Goal: Task Accomplishment & Management: Manage account settings

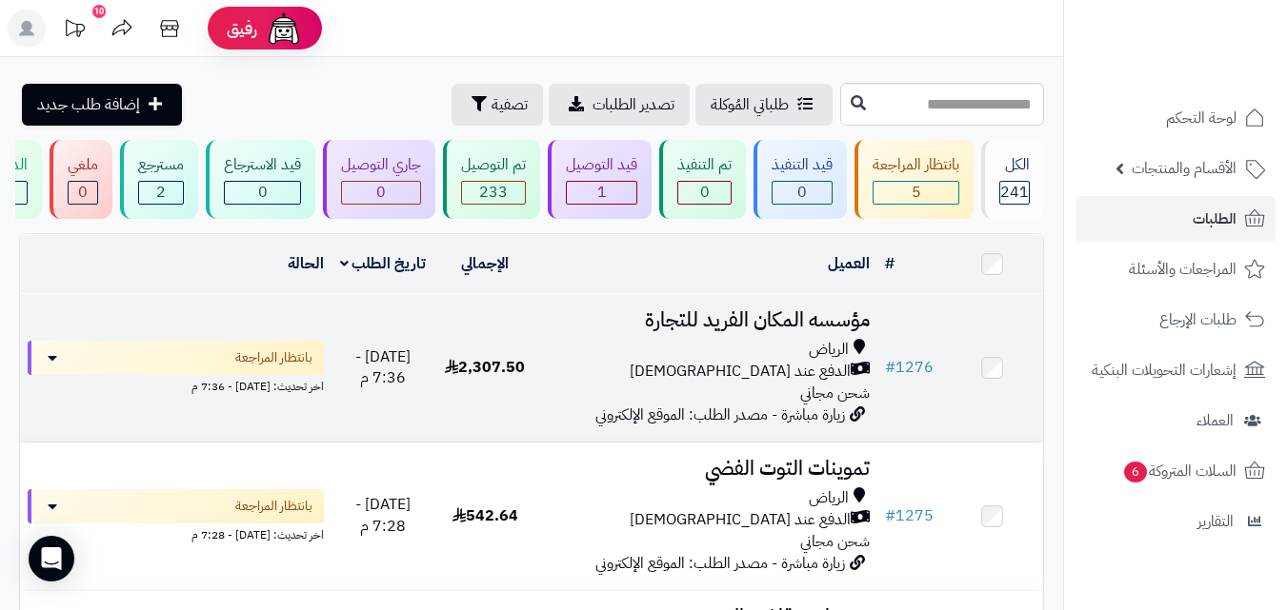
click at [616, 376] on div "الدفع عند [DEMOGRAPHIC_DATA]" at bounding box center [707, 372] width 326 height 22
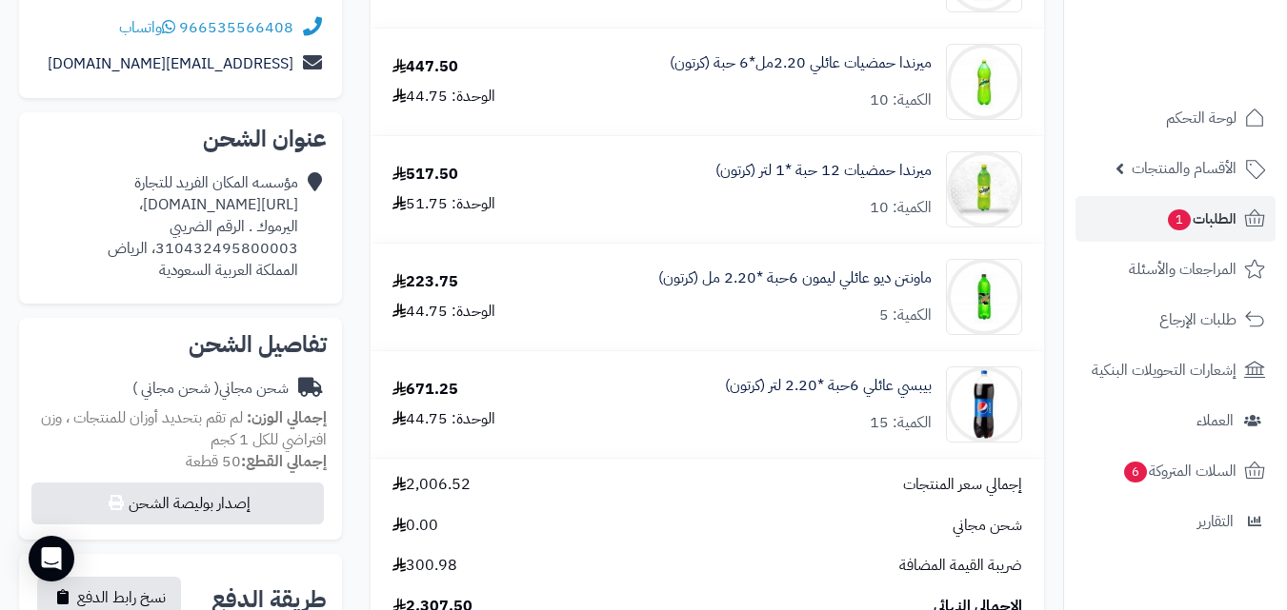
scroll to position [292, 0]
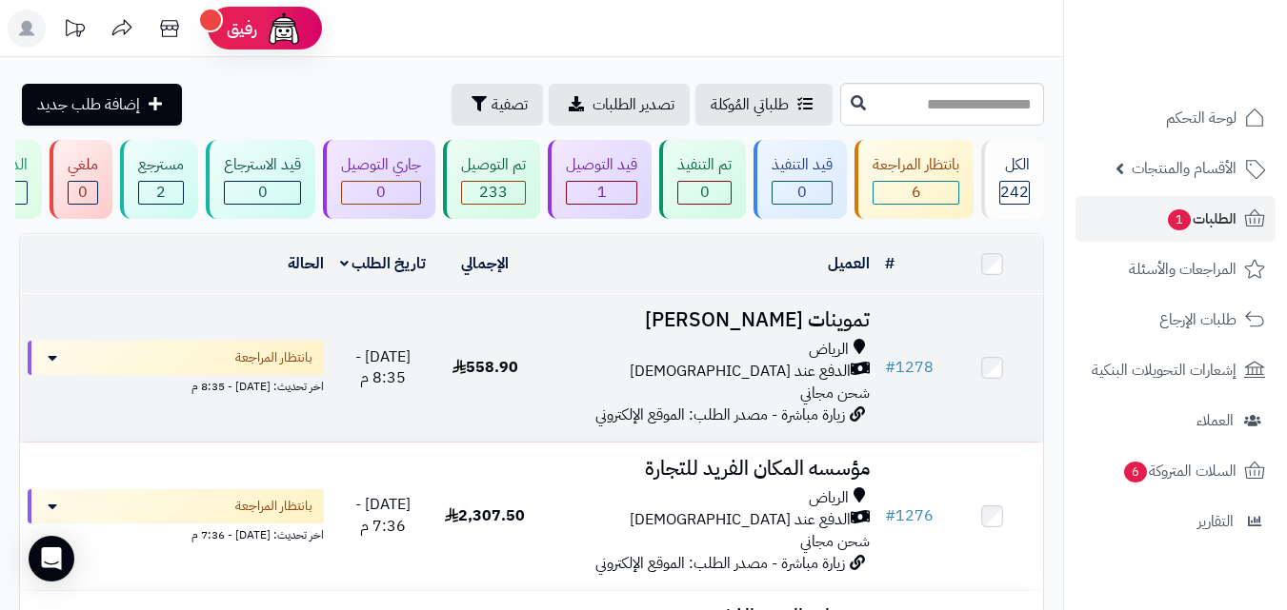
click at [453, 402] on td "558.90" at bounding box center [485, 368] width 102 height 148
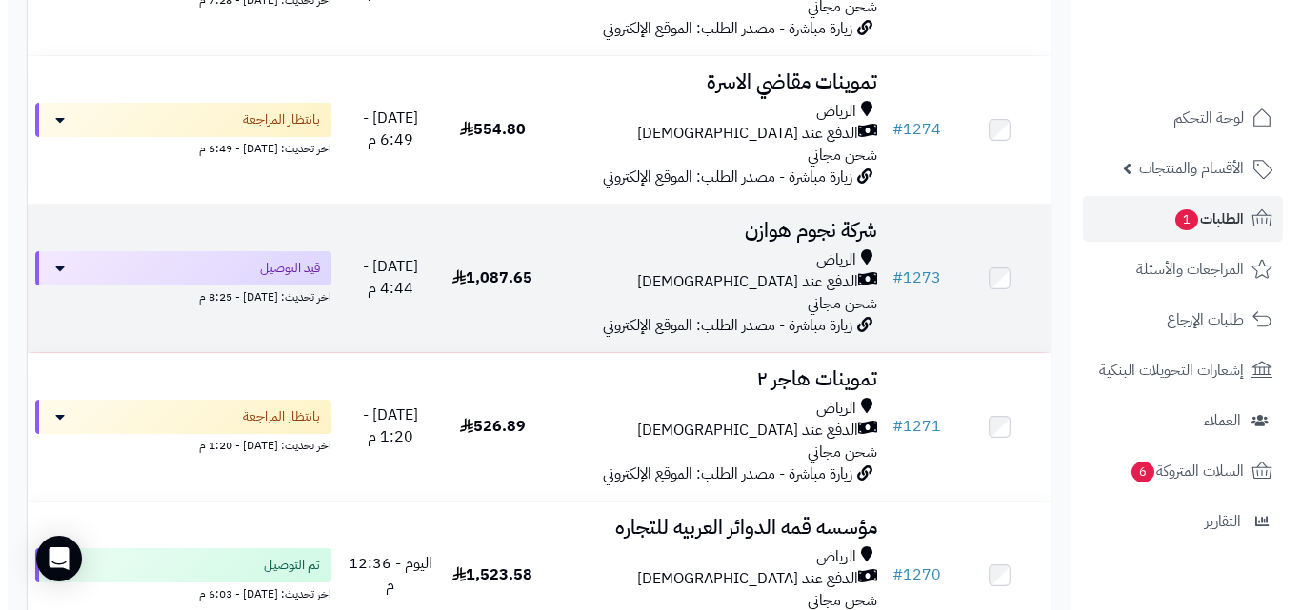
scroll to position [686, 0]
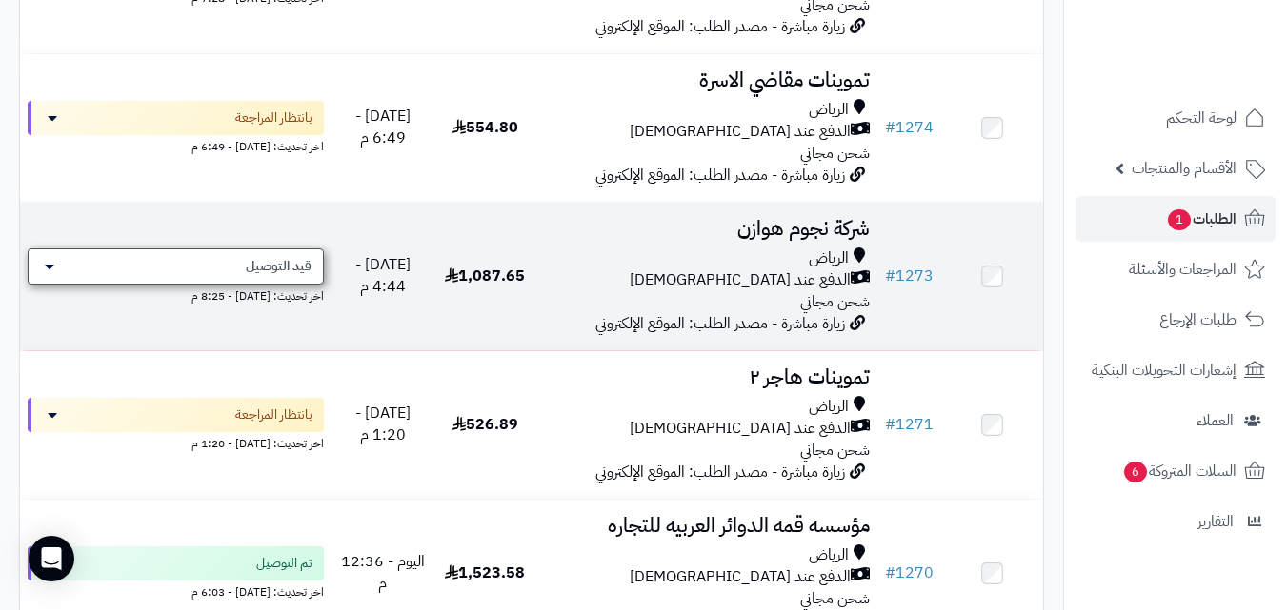
click at [284, 276] on span "قيد التوصيل" at bounding box center [279, 266] width 66 height 19
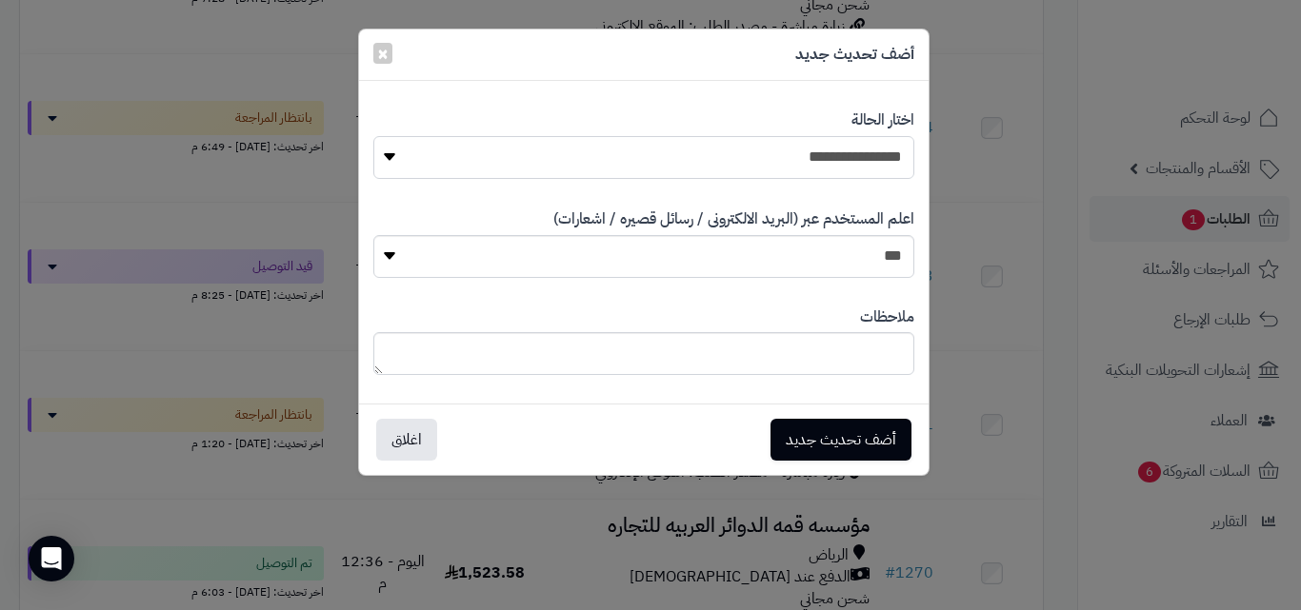
click at [831, 145] on select "**********" at bounding box center [643, 157] width 541 height 43
select select "**"
click at [373, 136] on select "**********" at bounding box center [643, 157] width 541 height 43
click at [848, 446] on button "أضف تحديث جديد" at bounding box center [840, 439] width 141 height 42
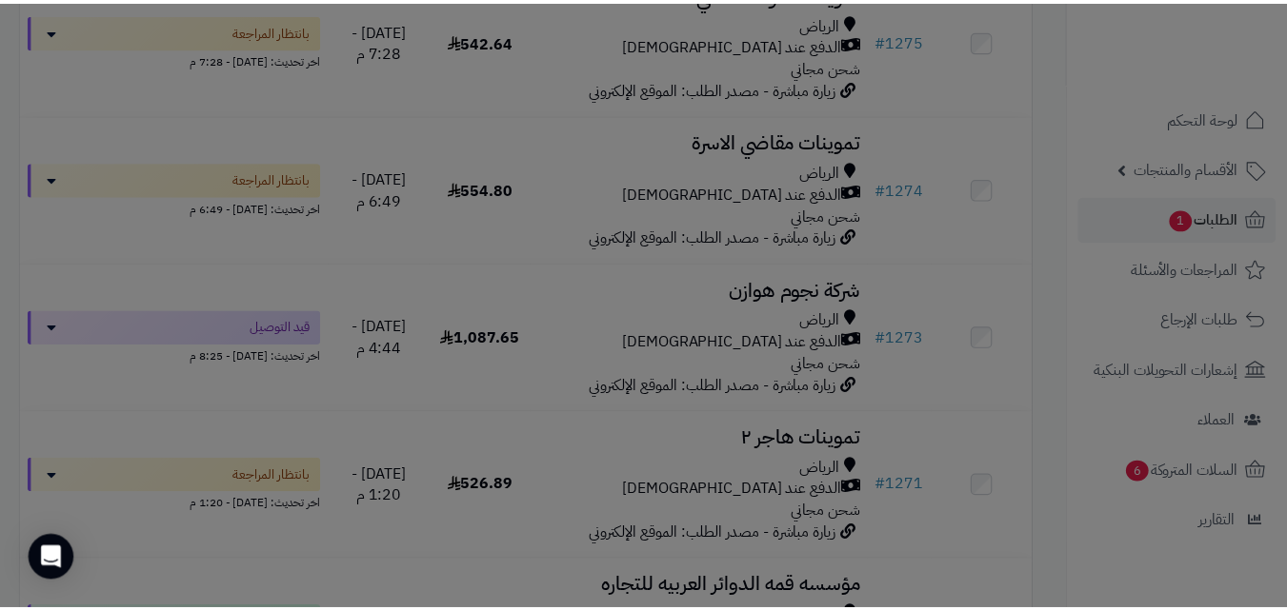
scroll to position [747, 0]
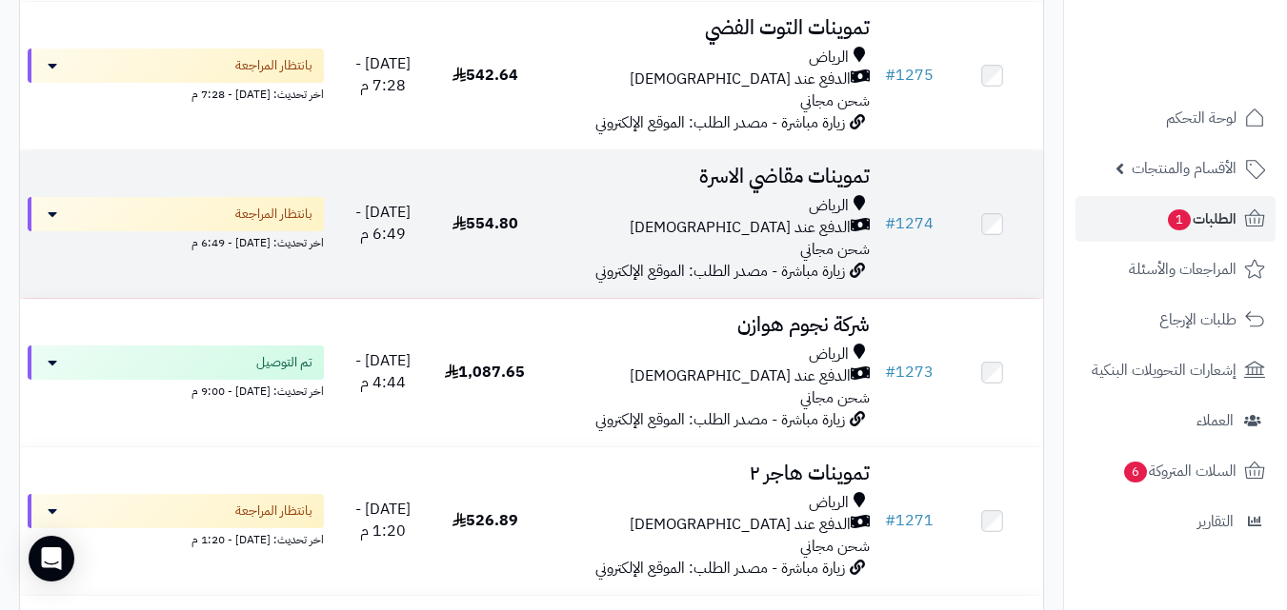
scroll to position [571, 0]
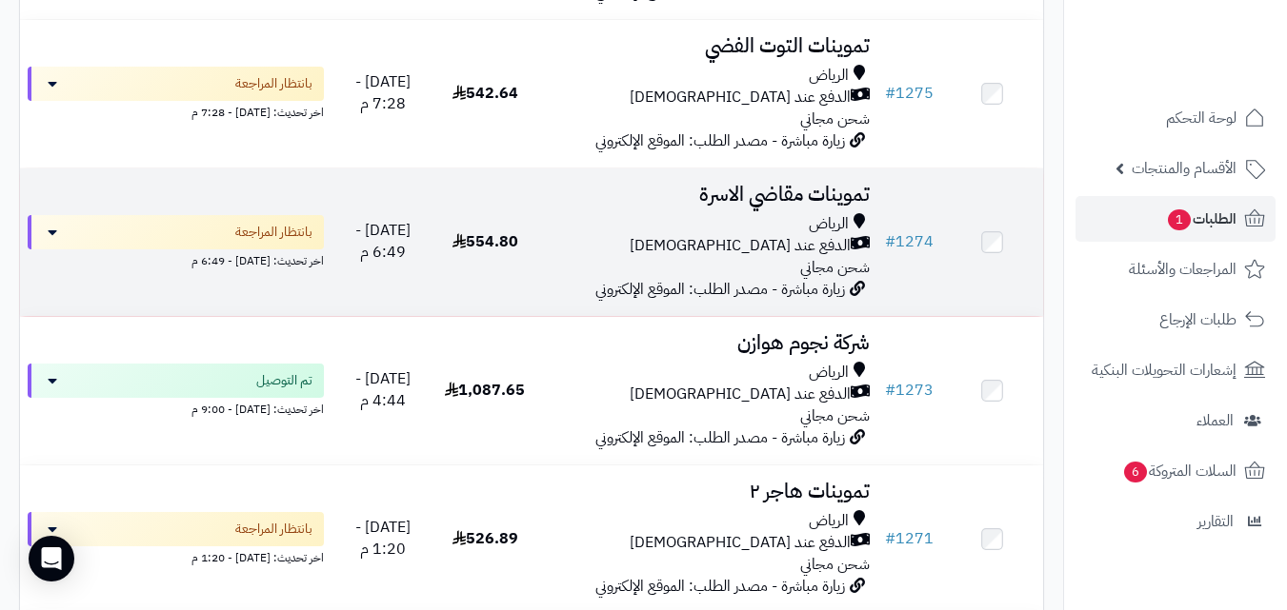
click at [492, 297] on td "554.80" at bounding box center [485, 243] width 102 height 148
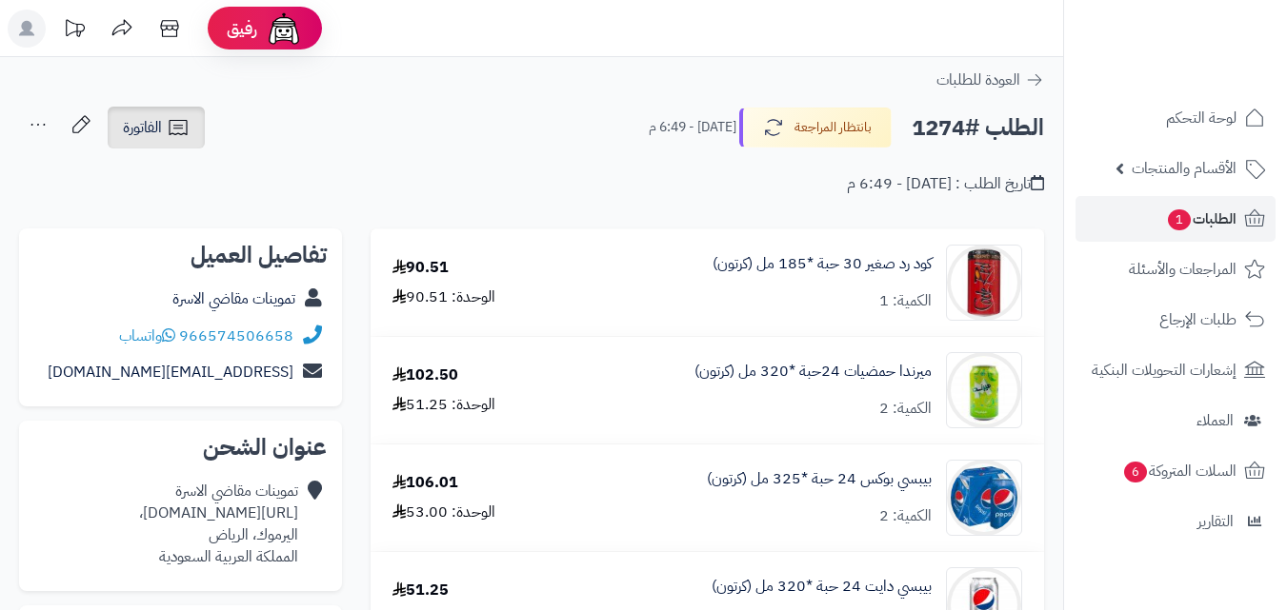
click at [171, 136] on icon at bounding box center [178, 127] width 23 height 23
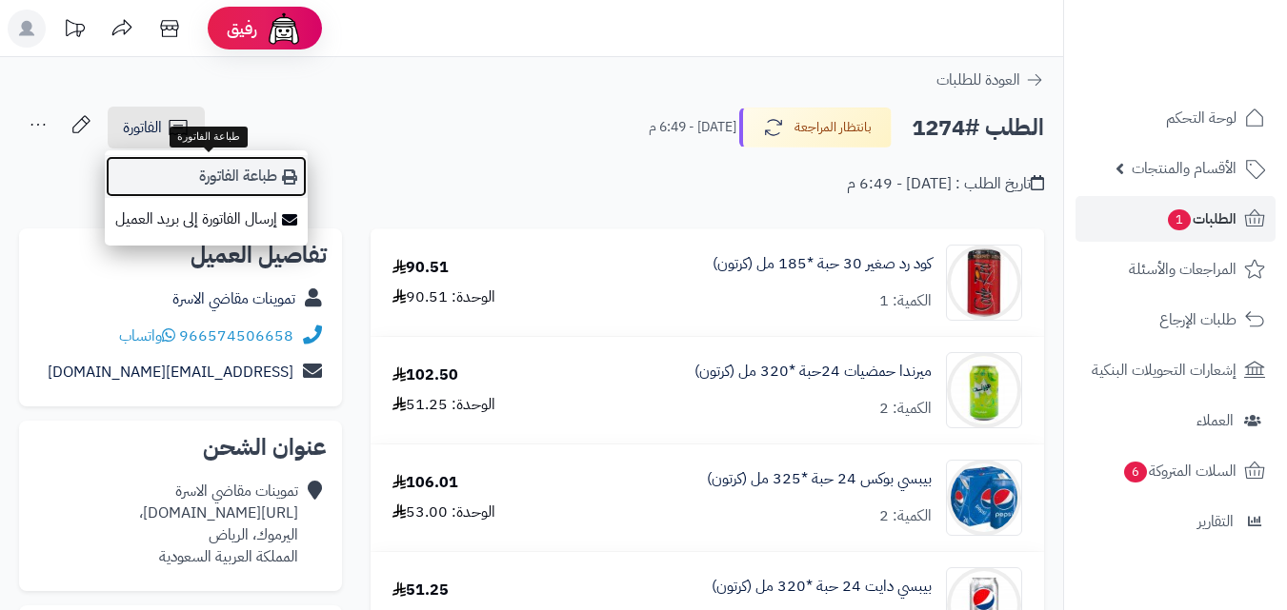
click at [223, 162] on link "طباعة الفاتورة" at bounding box center [206, 176] width 203 height 43
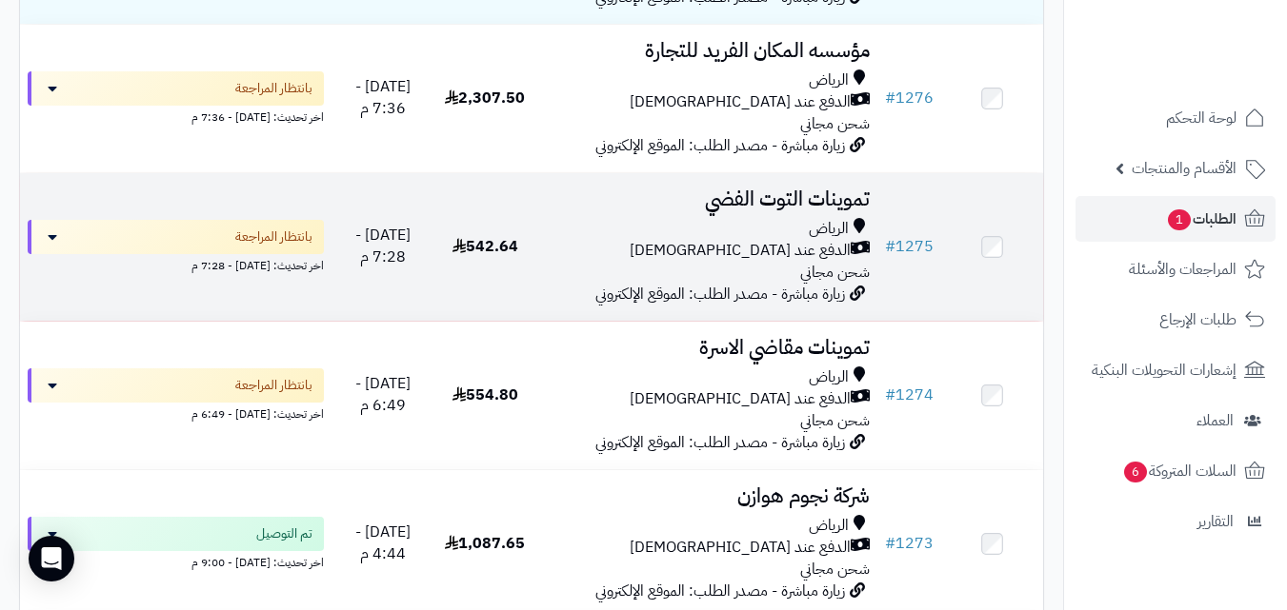
scroll to position [381, 0]
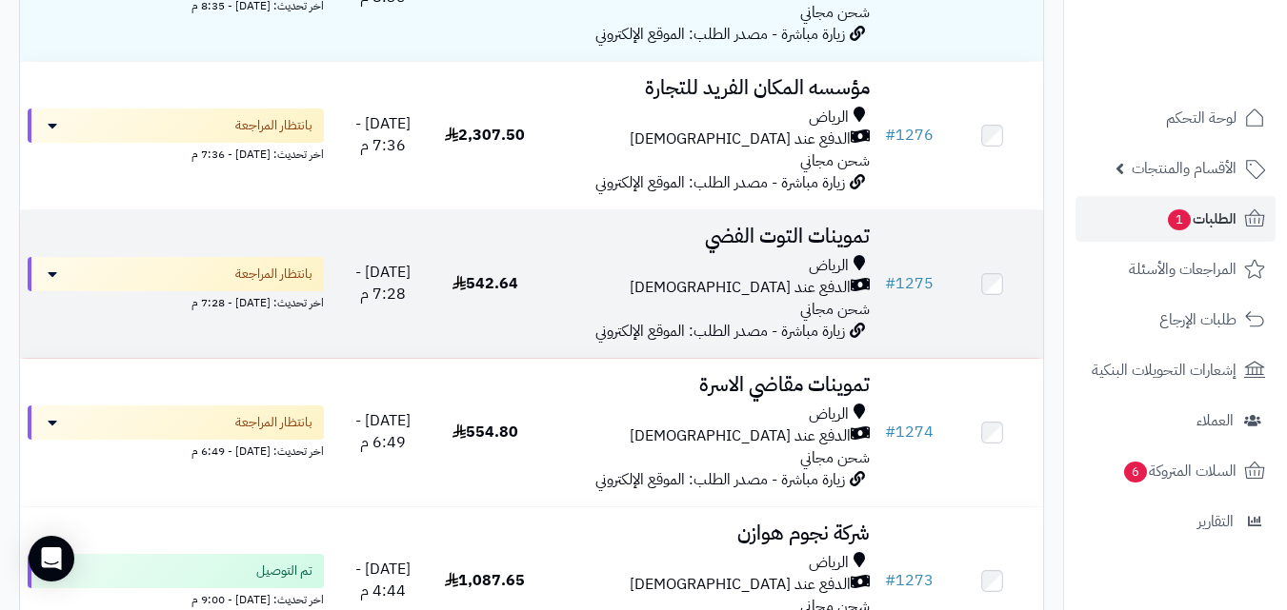
click at [554, 290] on div "الدفع عند [DEMOGRAPHIC_DATA]" at bounding box center [707, 288] width 326 height 22
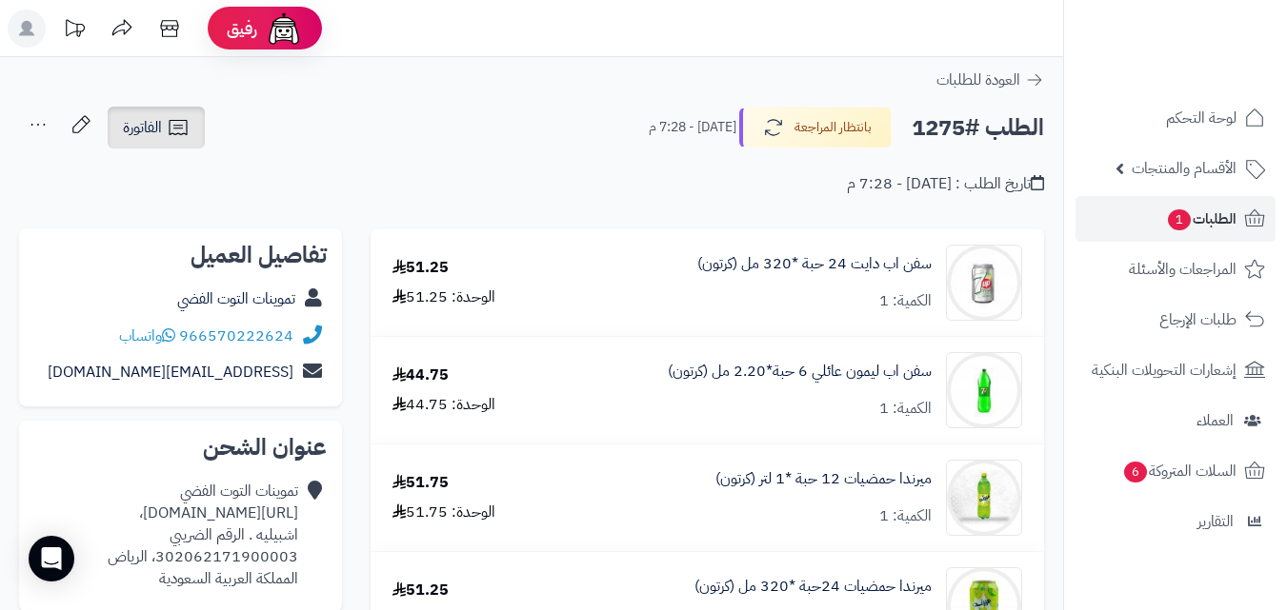
click at [148, 123] on span "الفاتورة" at bounding box center [142, 127] width 39 height 23
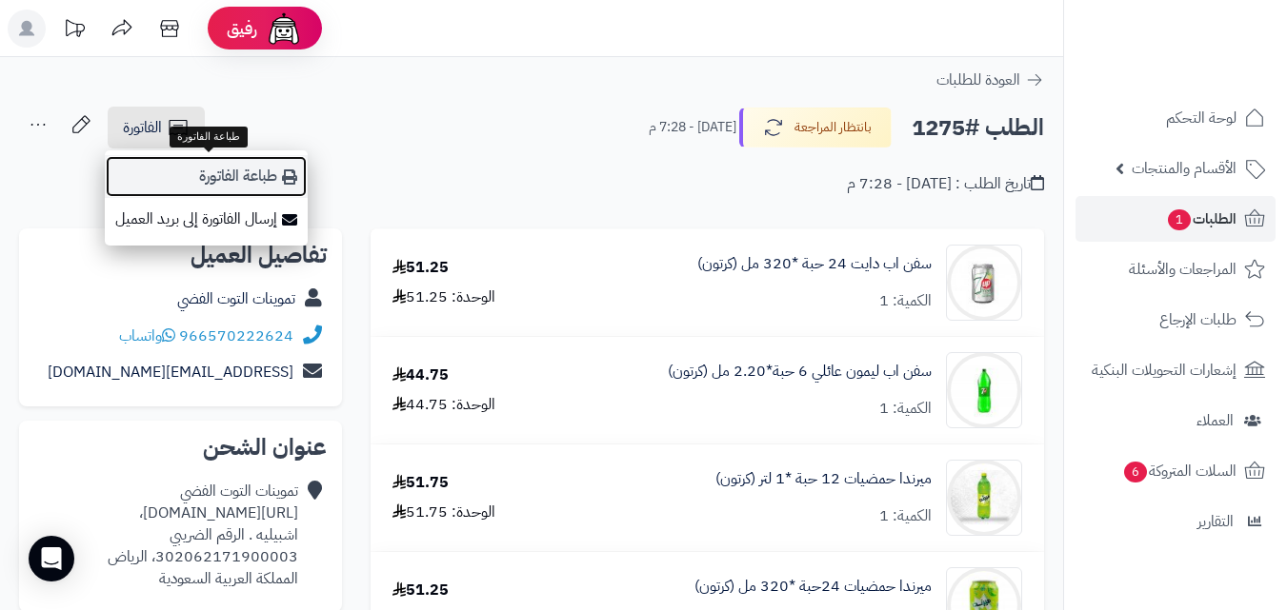
click at [189, 169] on link "طباعة الفاتورة" at bounding box center [206, 176] width 203 height 43
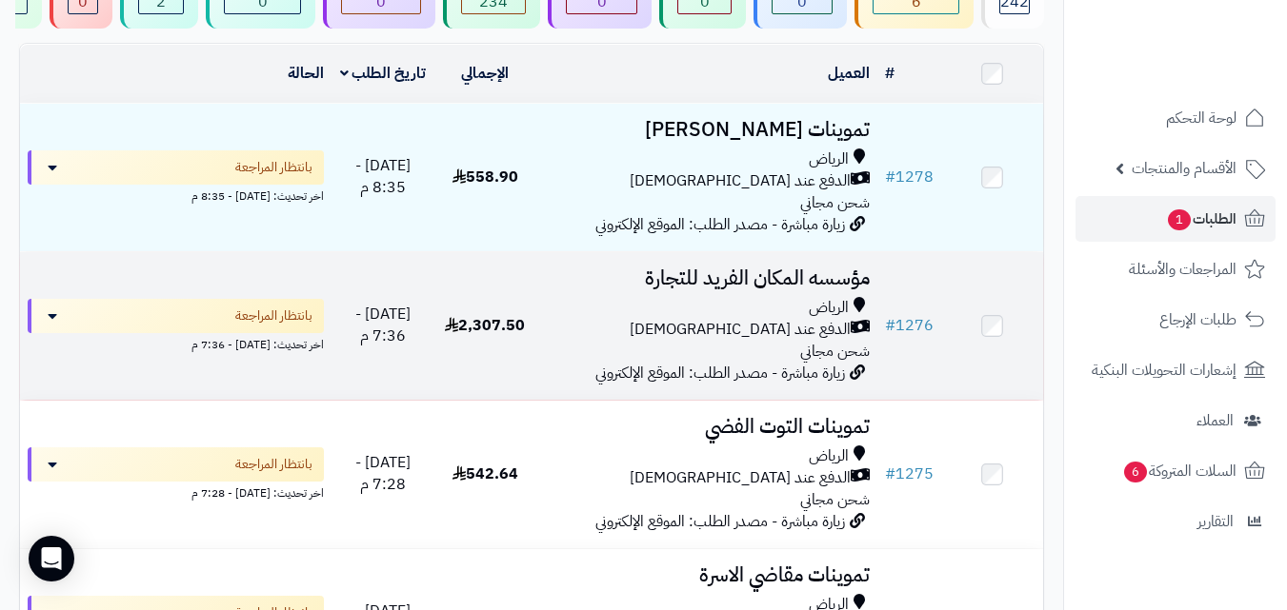
scroll to position [152, 0]
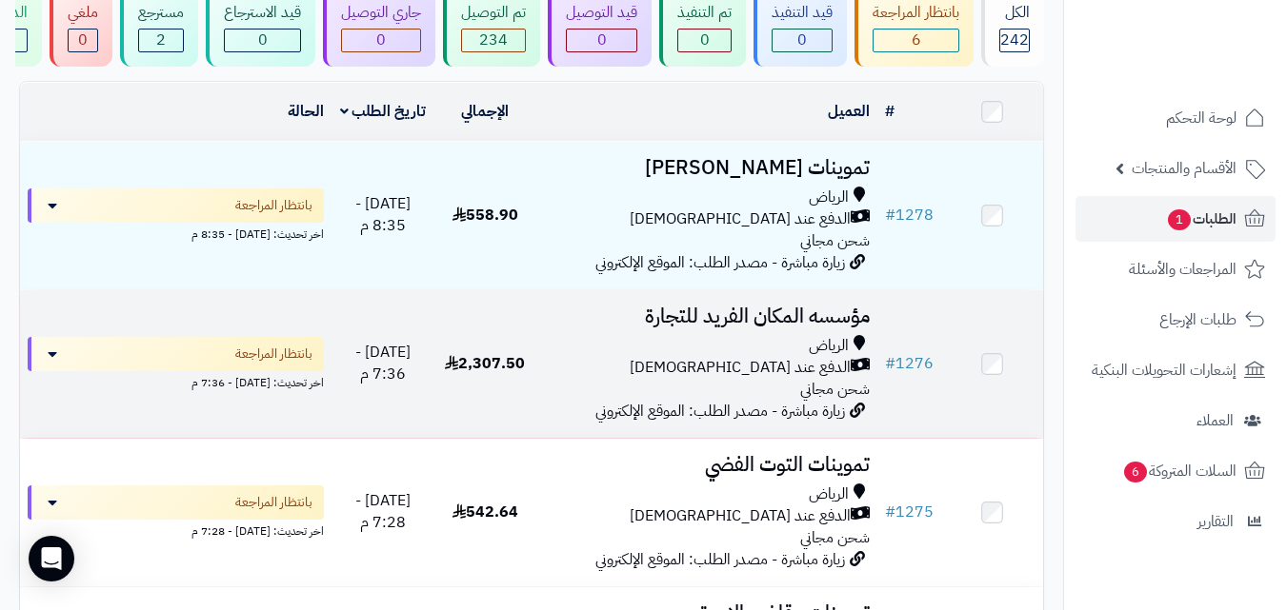
click at [658, 328] on h3 "مؤسسه المكان الفريد للتجارة" at bounding box center [707, 317] width 326 height 22
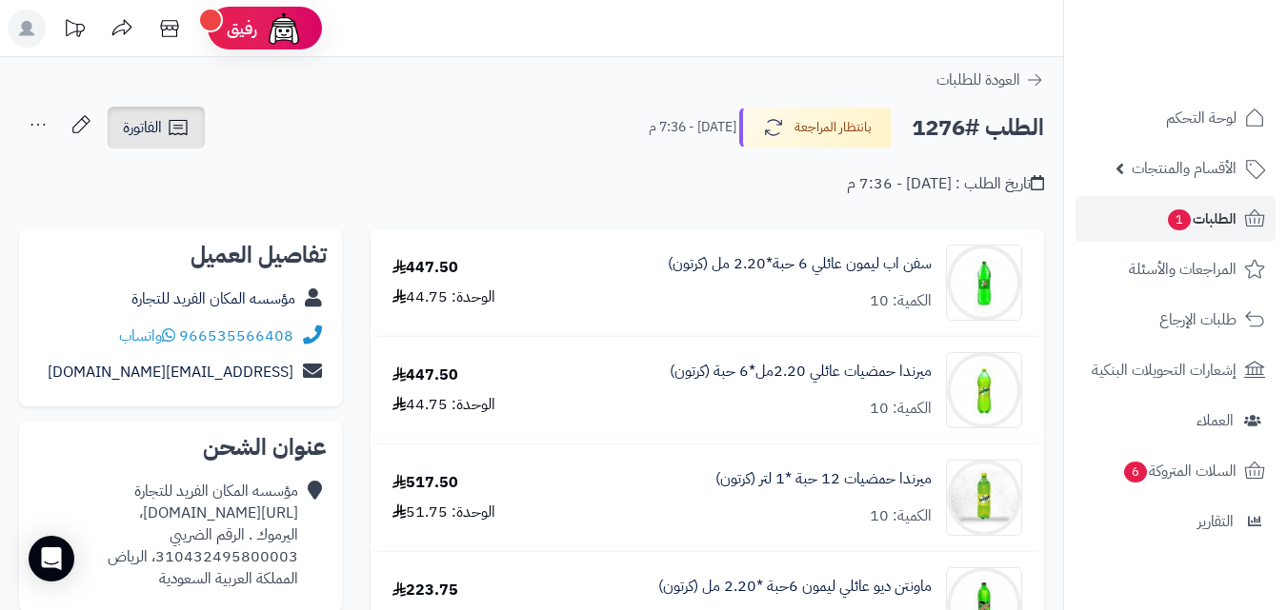
click at [162, 142] on link "الفاتورة" at bounding box center [156, 128] width 97 height 42
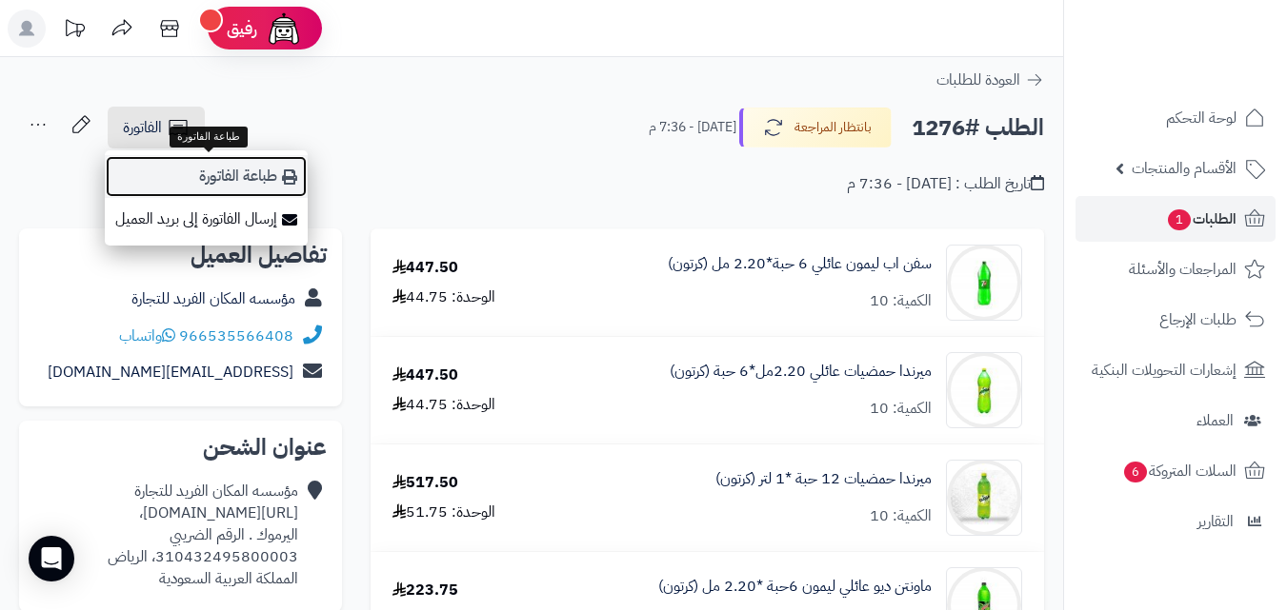
click at [253, 186] on link "طباعة الفاتورة" at bounding box center [206, 176] width 203 height 43
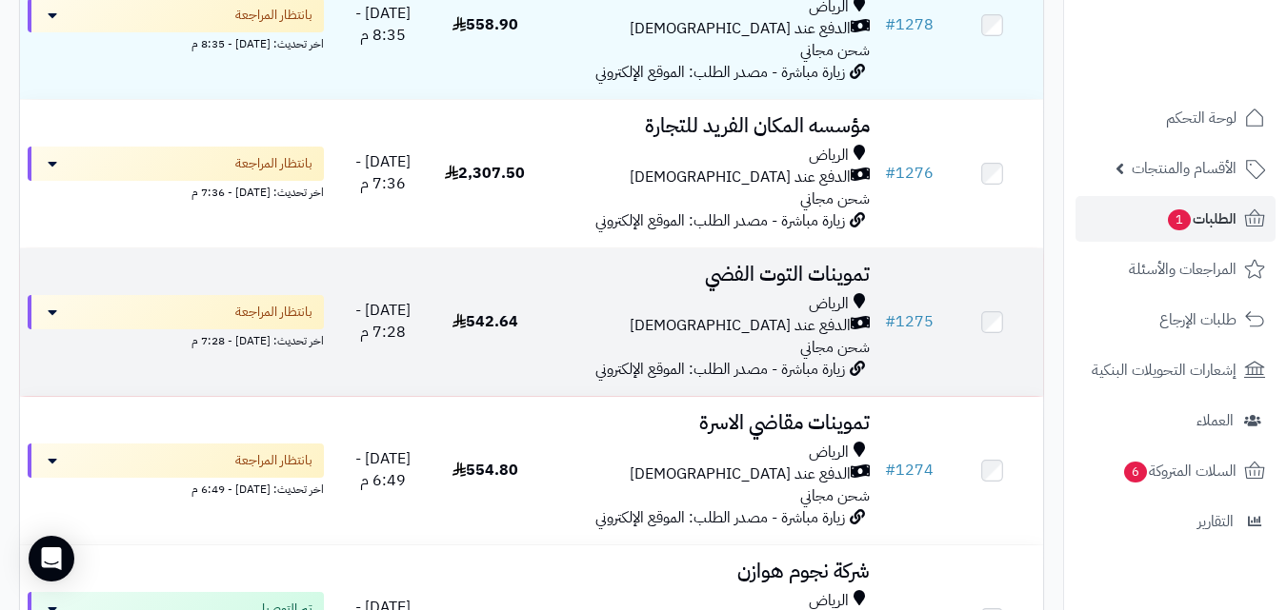
scroll to position [381, 0]
